Goal: Contribute content: Contribute content

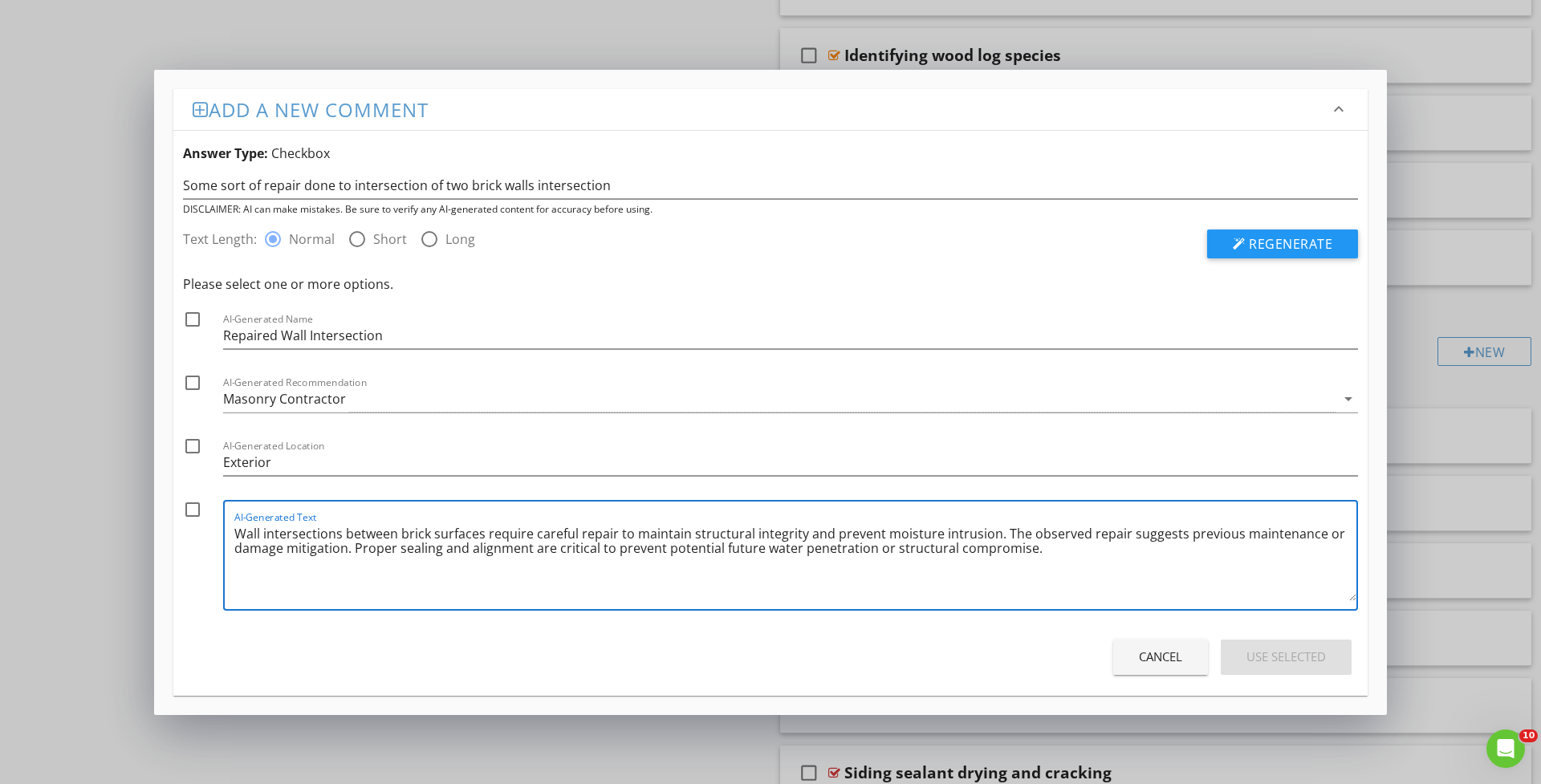
scroll to position [1355, 0]
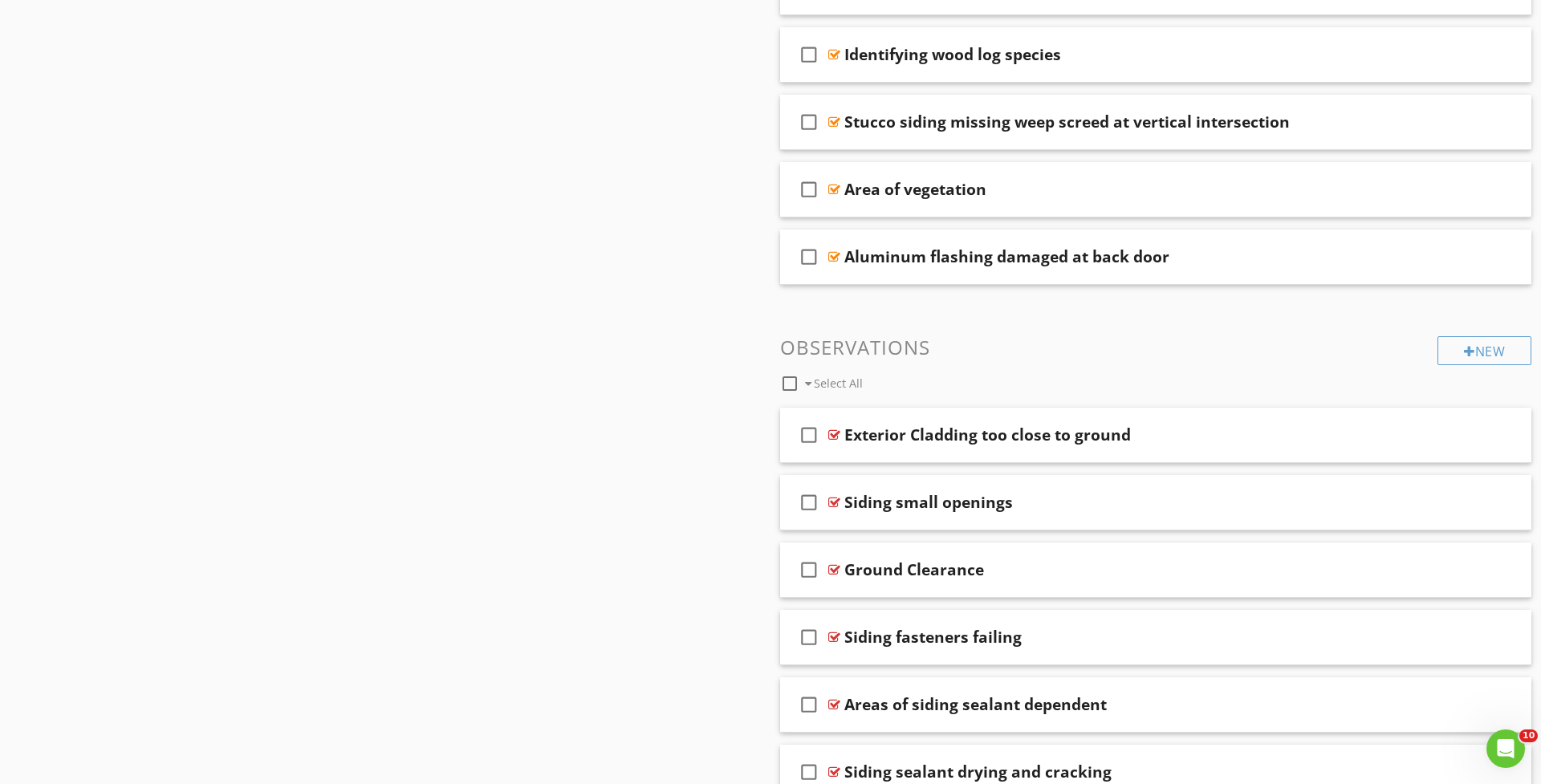
click at [1515, 195] on div at bounding box center [770, 392] width 1541 height 784
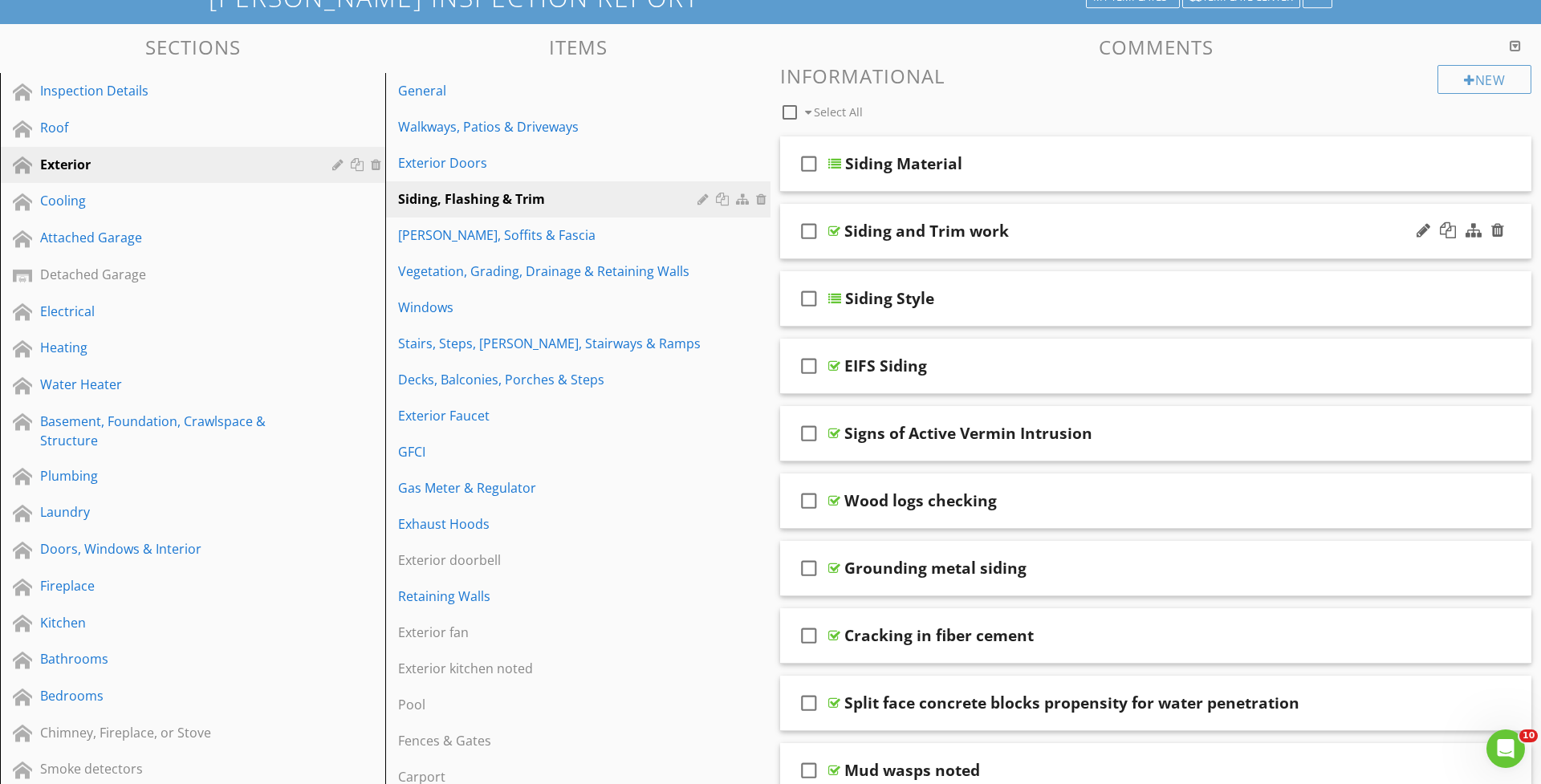
scroll to position [121, 0]
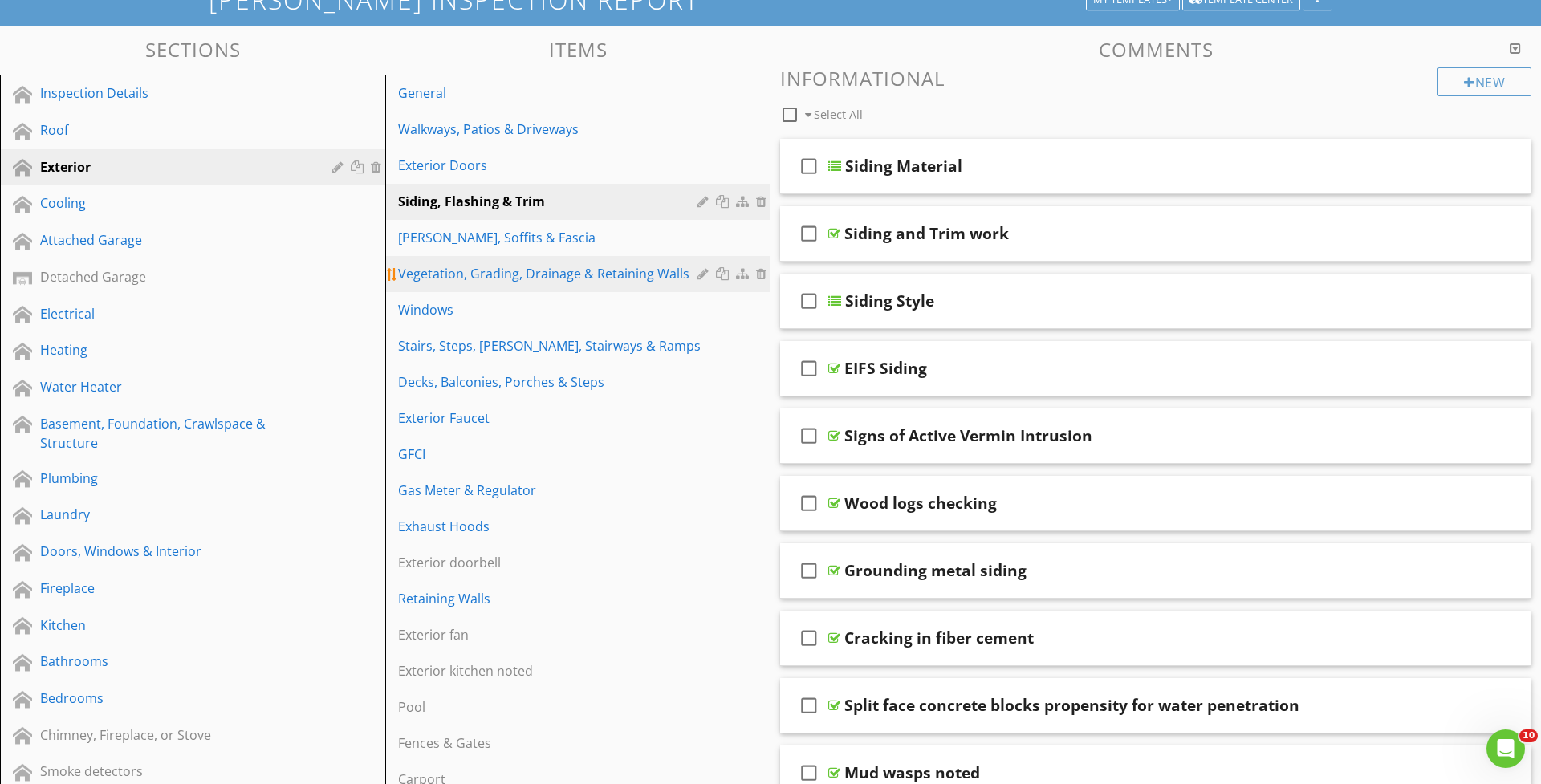
click at [467, 277] on div "Vegetation, Grading, Drainage & Retaining Walls" at bounding box center [550, 273] width 304 height 20
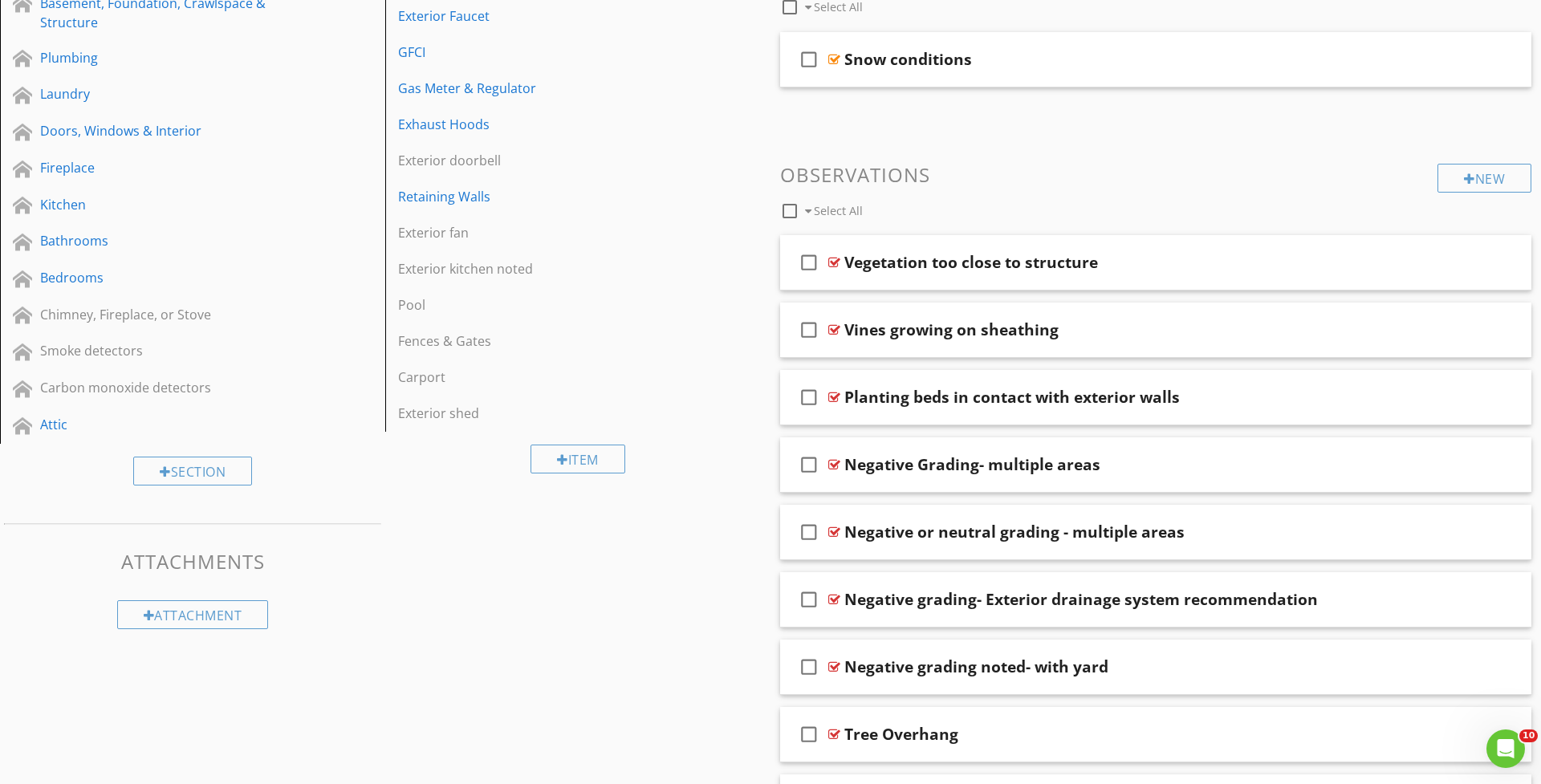
scroll to position [541, 0]
click at [1458, 170] on div "New" at bounding box center [1485, 178] width 94 height 29
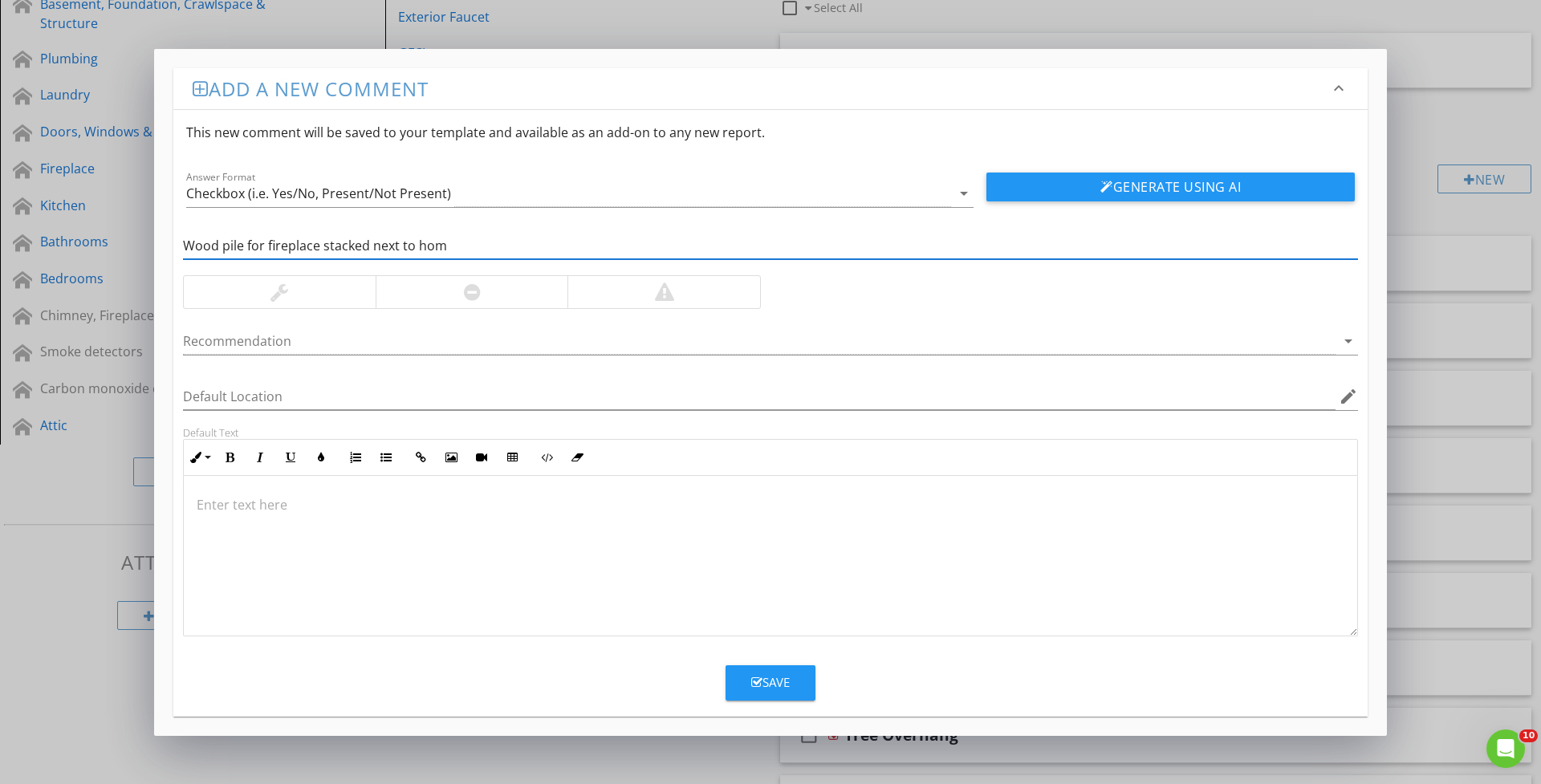
type input "Wood pile for fireplace stacked next to home"
click at [1170, 187] on button "Generate Using AI" at bounding box center [1170, 187] width 368 height 29
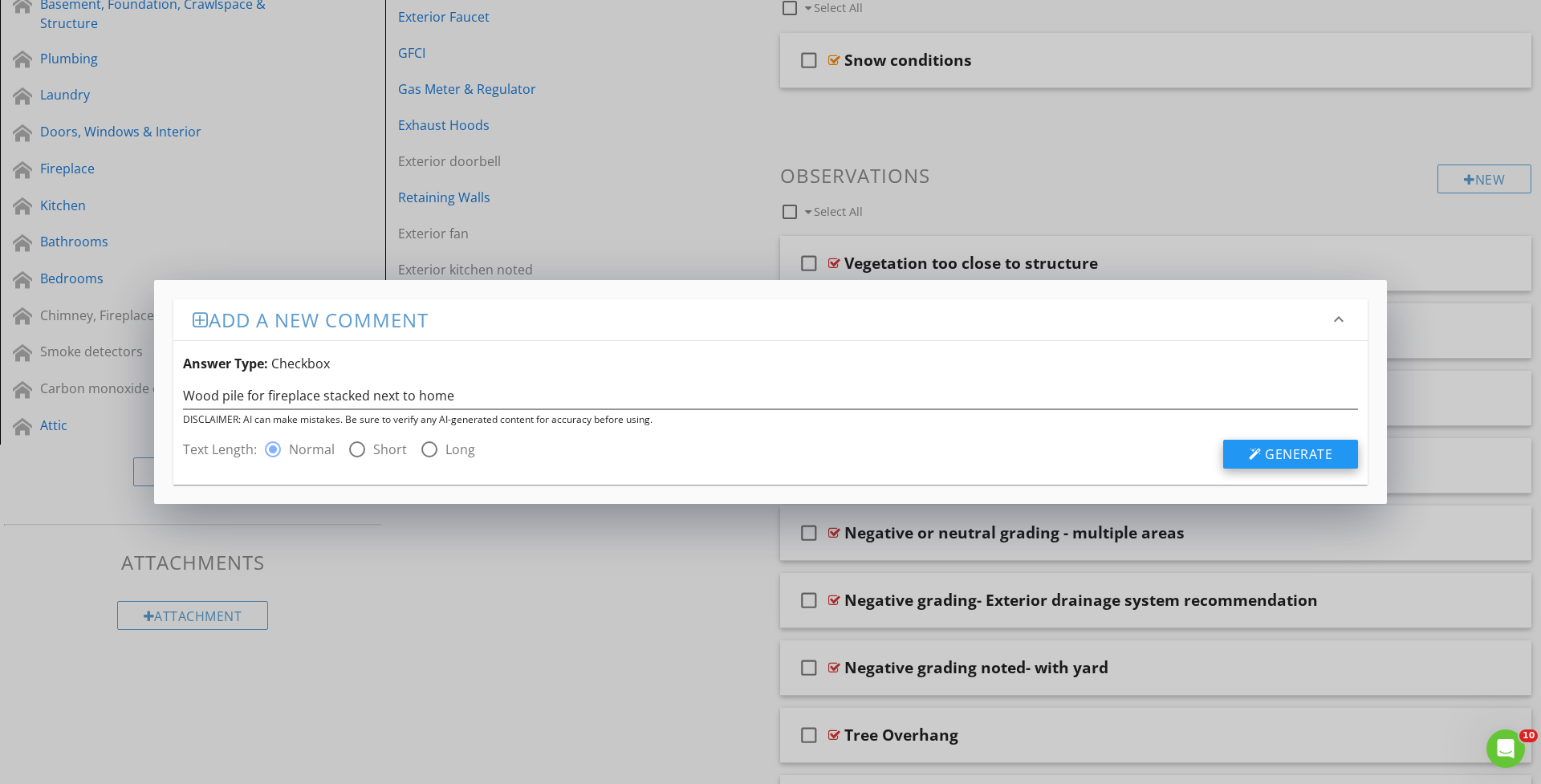
click at [1272, 447] on span "Generate" at bounding box center [1299, 453] width 68 height 18
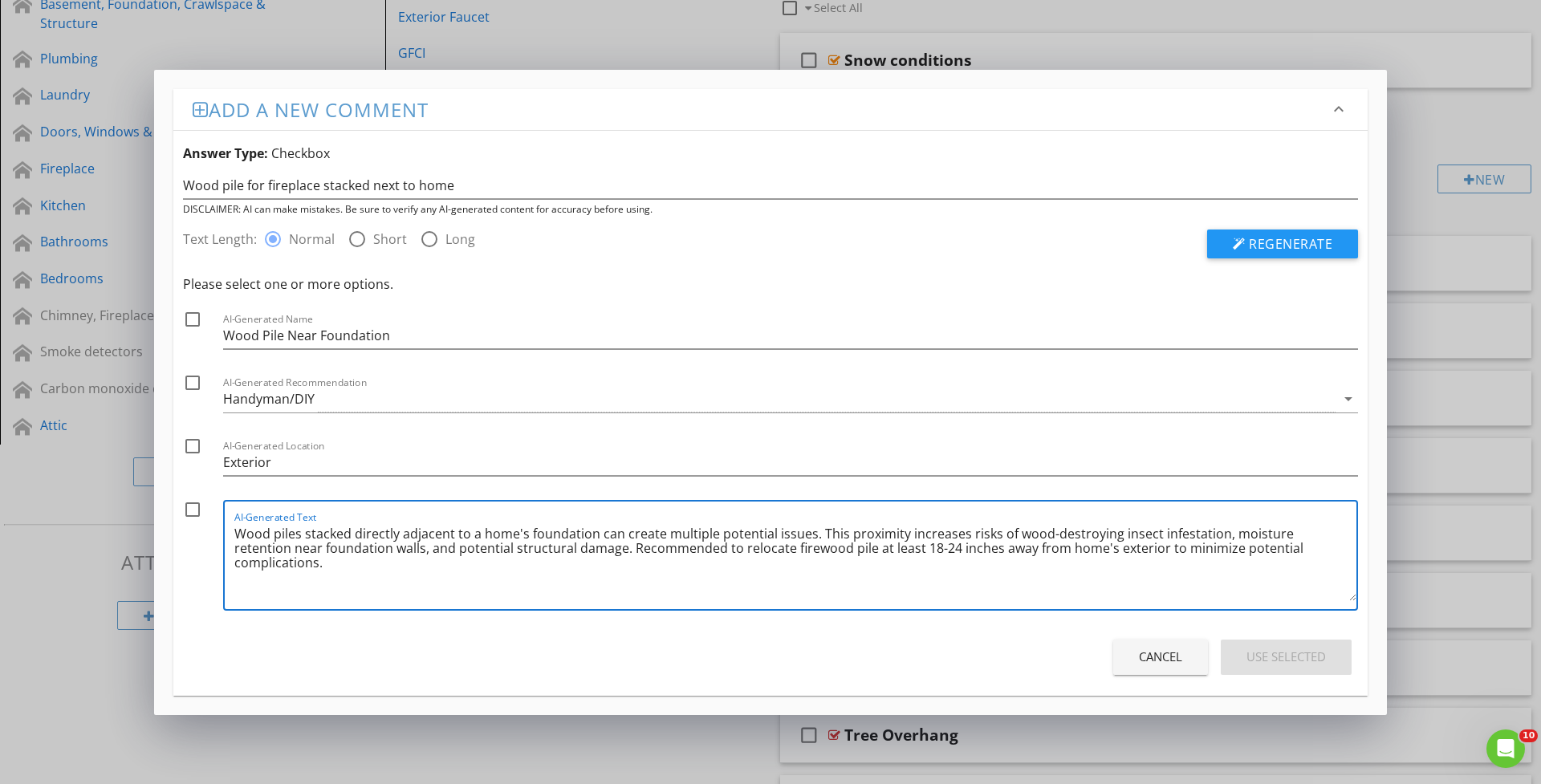
drag, startPoint x: 1331, startPoint y: 548, endPoint x: 216, endPoint y: 521, distance: 1115.3
click at [217, 522] on div "check_box_outline_blank AI-Generated Text Wood piles stacked directly adjacent …" at bounding box center [770, 559] width 1175 height 118
click at [200, 323] on div at bounding box center [193, 319] width 27 height 27
checkbox input "true"
click at [194, 382] on div at bounding box center [193, 382] width 27 height 27
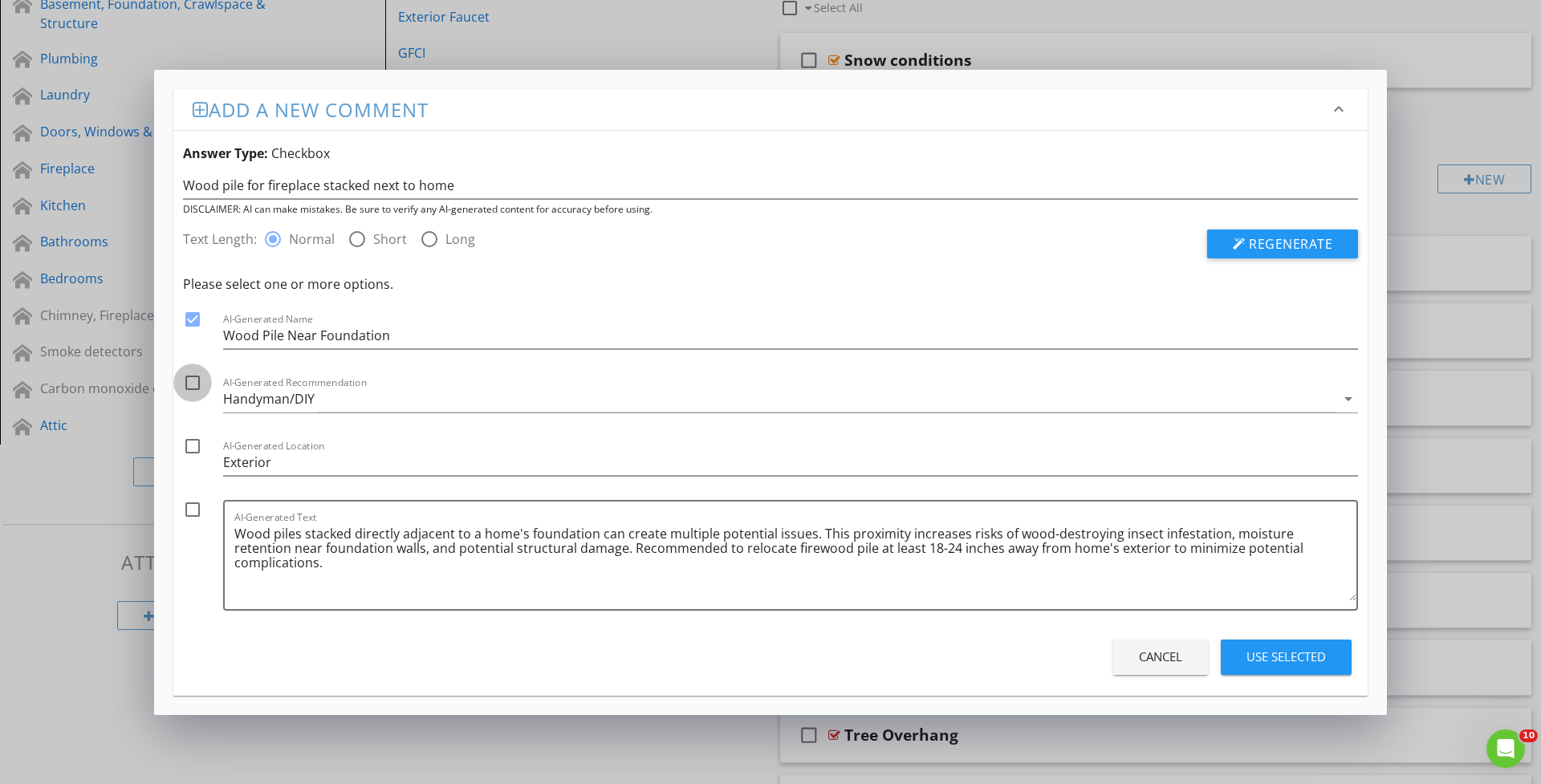
checkbox input "true"
drag, startPoint x: 188, startPoint y: 451, endPoint x: 189, endPoint y: 482, distance: 31.0
click at [188, 451] on div at bounding box center [193, 446] width 27 height 27
checkbox input "true"
drag, startPoint x: 189, startPoint y: 508, endPoint x: 288, endPoint y: 534, distance: 102.4
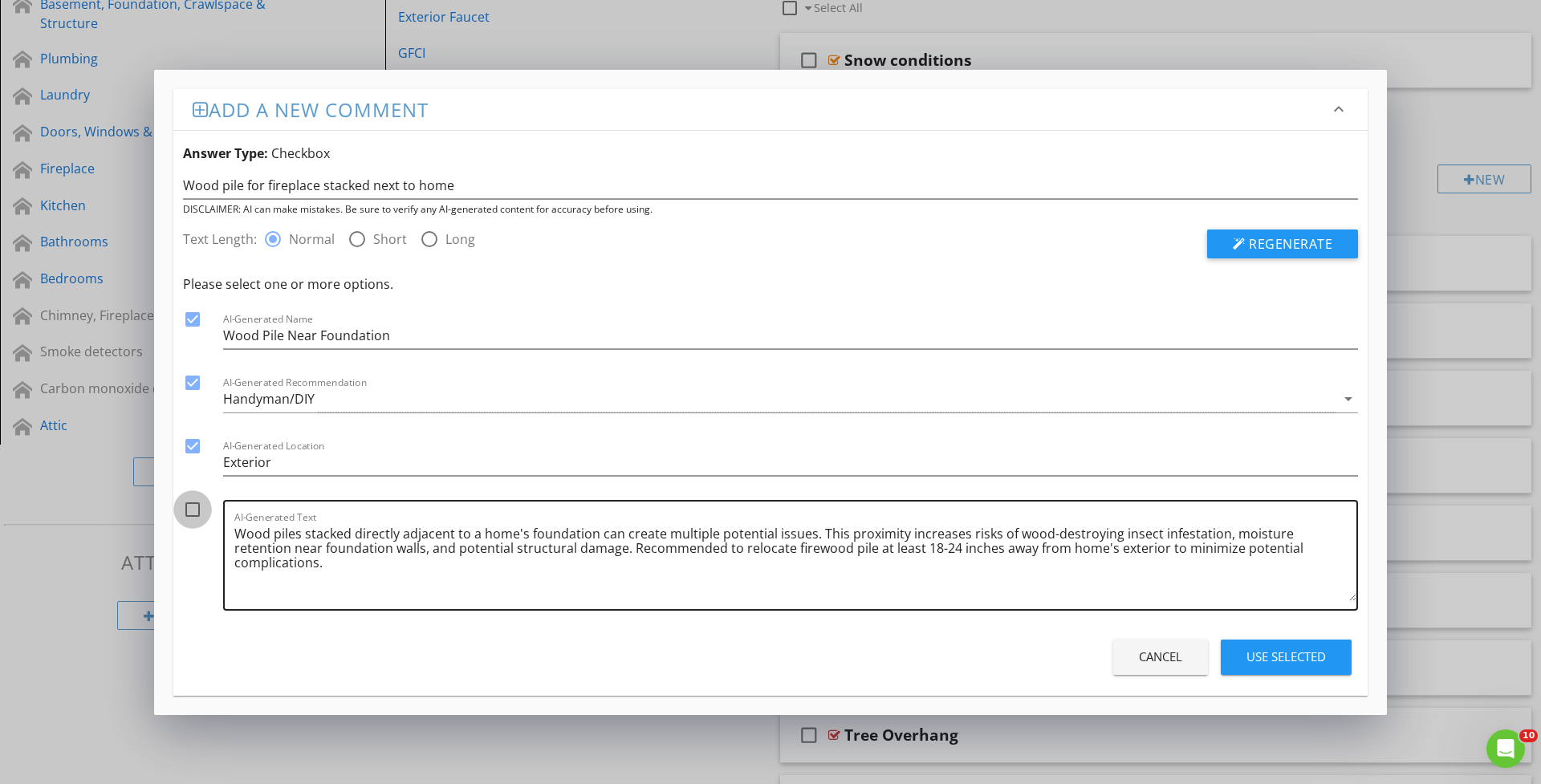
click at [189, 508] on div at bounding box center [193, 509] width 27 height 27
checkbox input "true"
click at [1300, 646] on button "Use Selected" at bounding box center [1286, 657] width 131 height 36
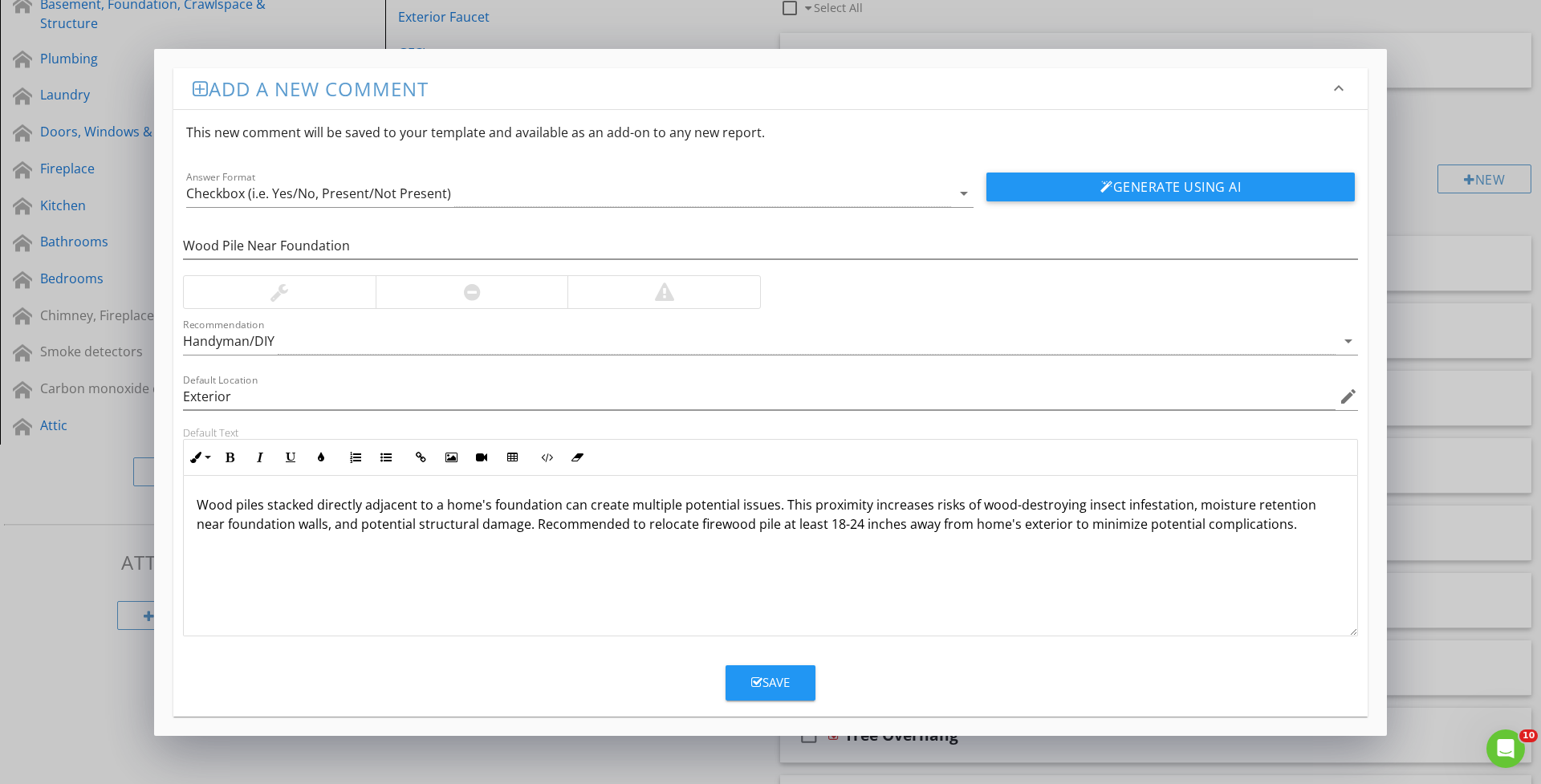
drag, startPoint x: 324, startPoint y: 290, endPoint x: 347, endPoint y: 295, distance: 23.5
click at [324, 291] on div at bounding box center [280, 292] width 192 height 32
click at [766, 691] on div "Save" at bounding box center [770, 683] width 39 height 19
